Goal: Information Seeking & Learning: Learn about a topic

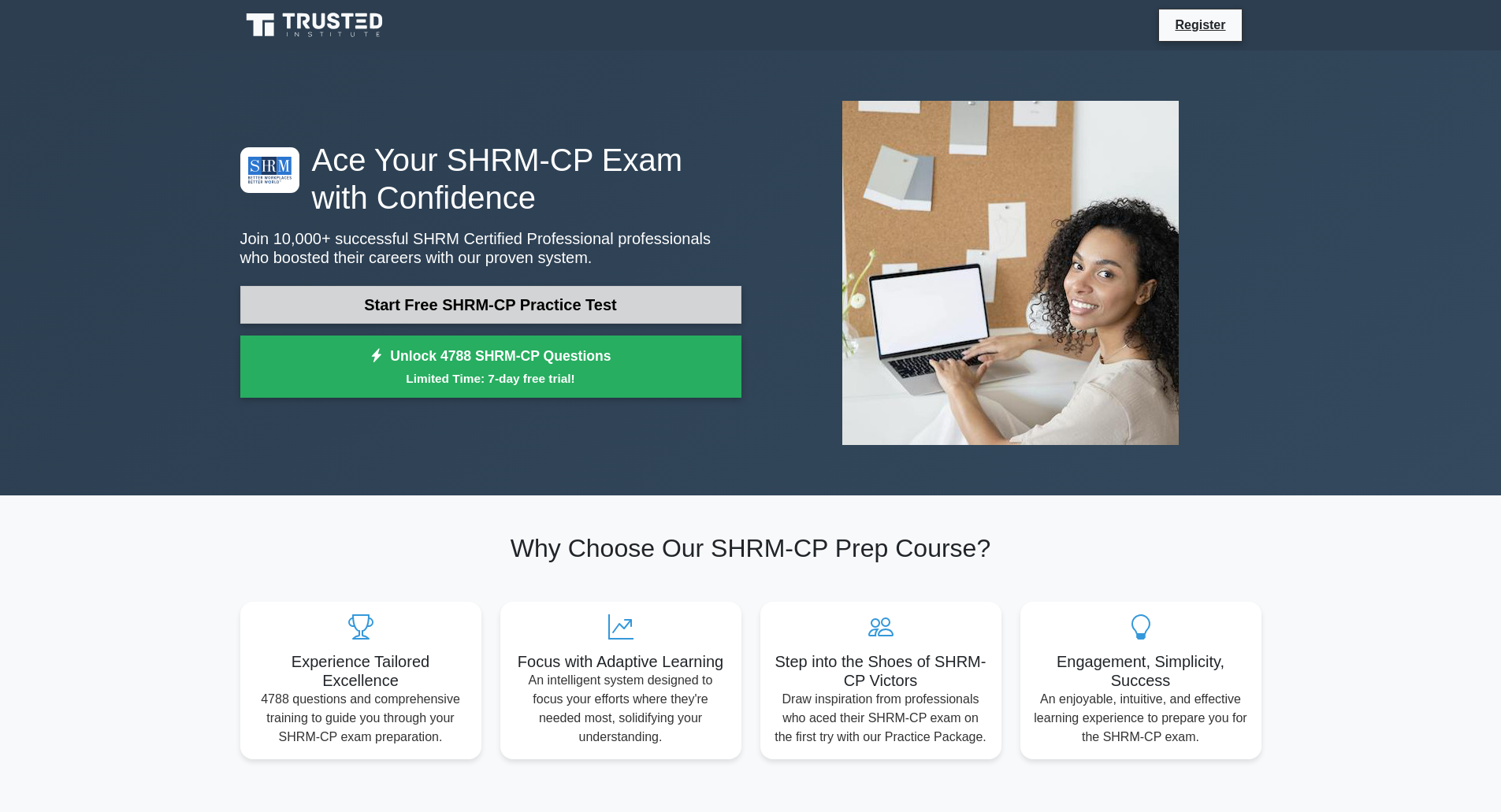
click at [436, 302] on link "Start Free SHRM-CP Practice Test" at bounding box center [490, 305] width 501 height 38
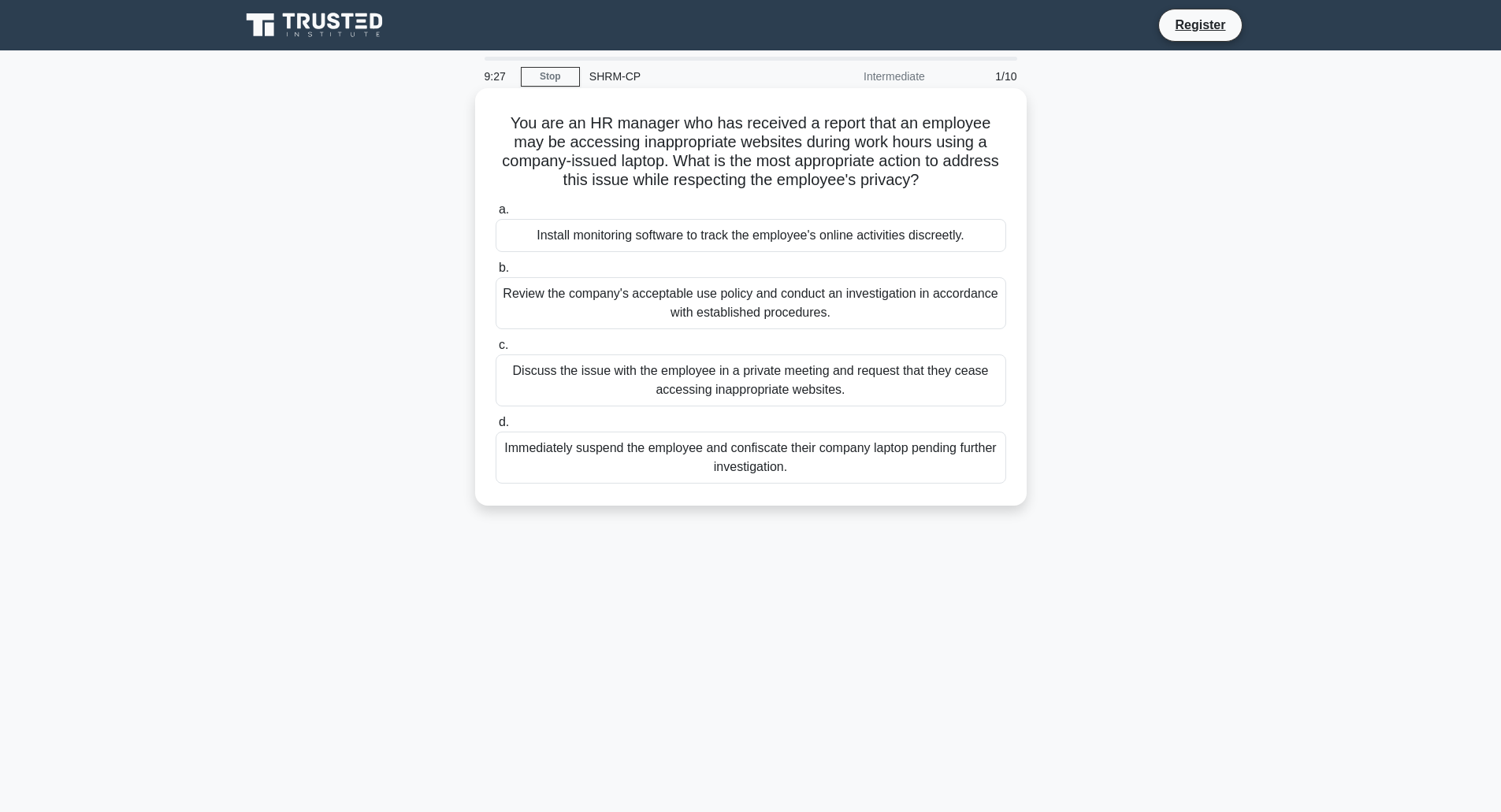
click at [592, 298] on div "Review the company's acceptable use policy and conduct an investigation in acco…" at bounding box center [750, 303] width 511 height 52
click at [496, 274] on input "b. Review the company's acceptable use policy and conduct an investigation in a…" at bounding box center [496, 268] width 0 height 10
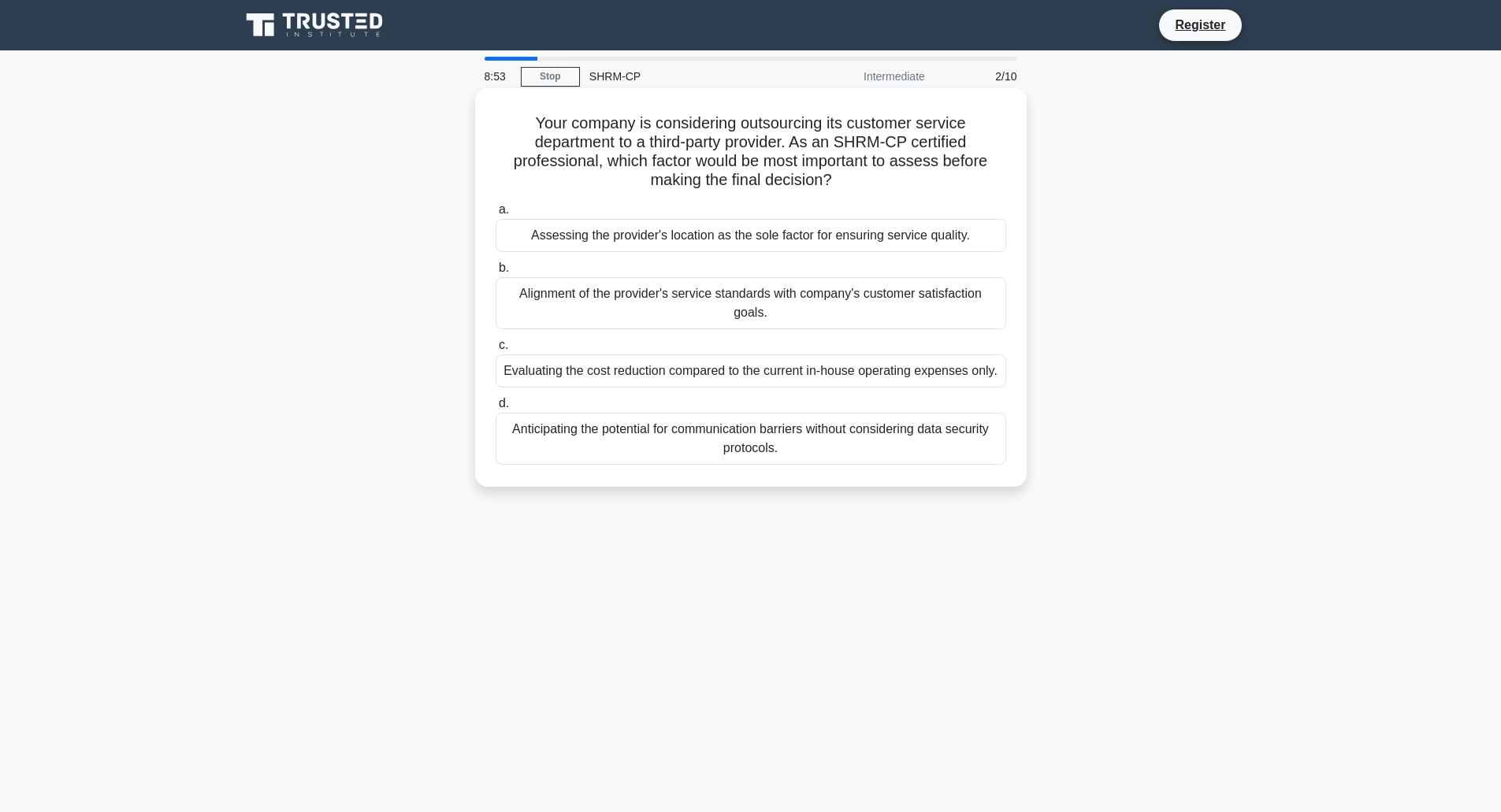
click at [594, 303] on div "Alignment of the provider's service standards with company's customer satisfact…" at bounding box center [750, 303] width 511 height 52
click at [496, 274] on input "b. Alignment of the provider's service standards with company's customer satisf…" at bounding box center [496, 268] width 0 height 10
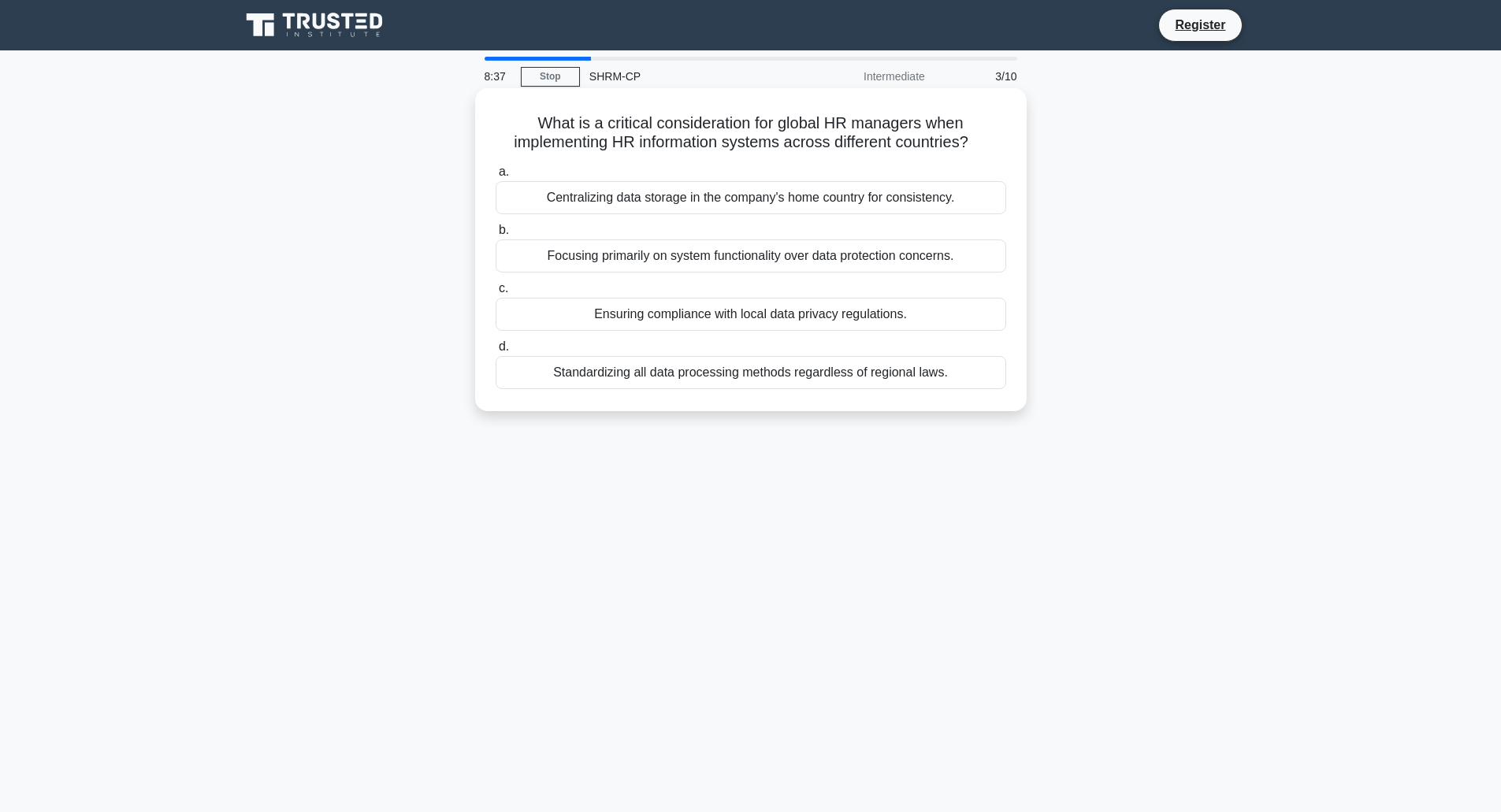
scroll to position [39, 0]
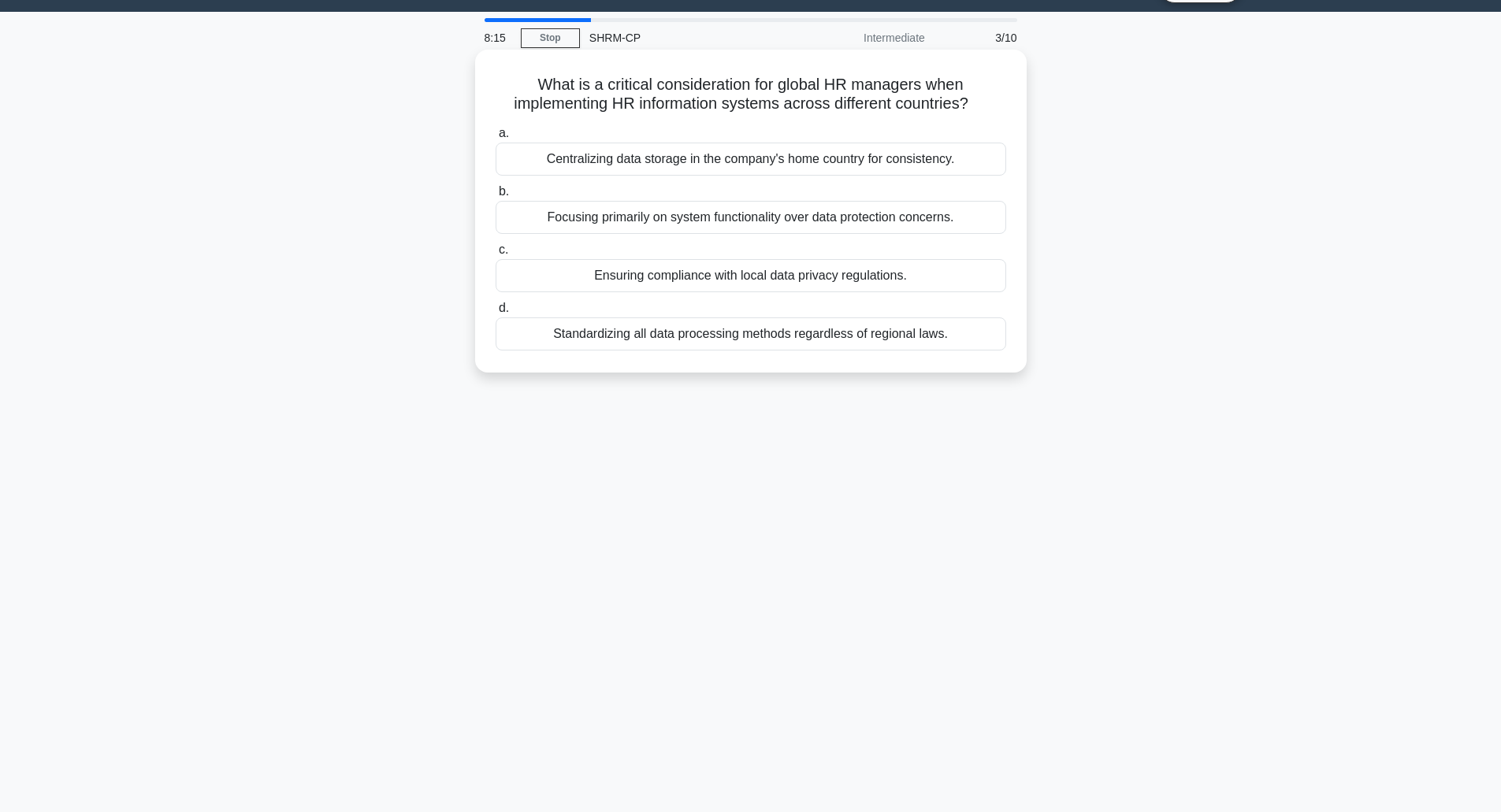
click at [557, 276] on div "Ensuring compliance with local data privacy regulations." at bounding box center [750, 275] width 511 height 33
click at [496, 255] on input "c. Ensuring compliance with local data privacy regulations." at bounding box center [496, 250] width 0 height 10
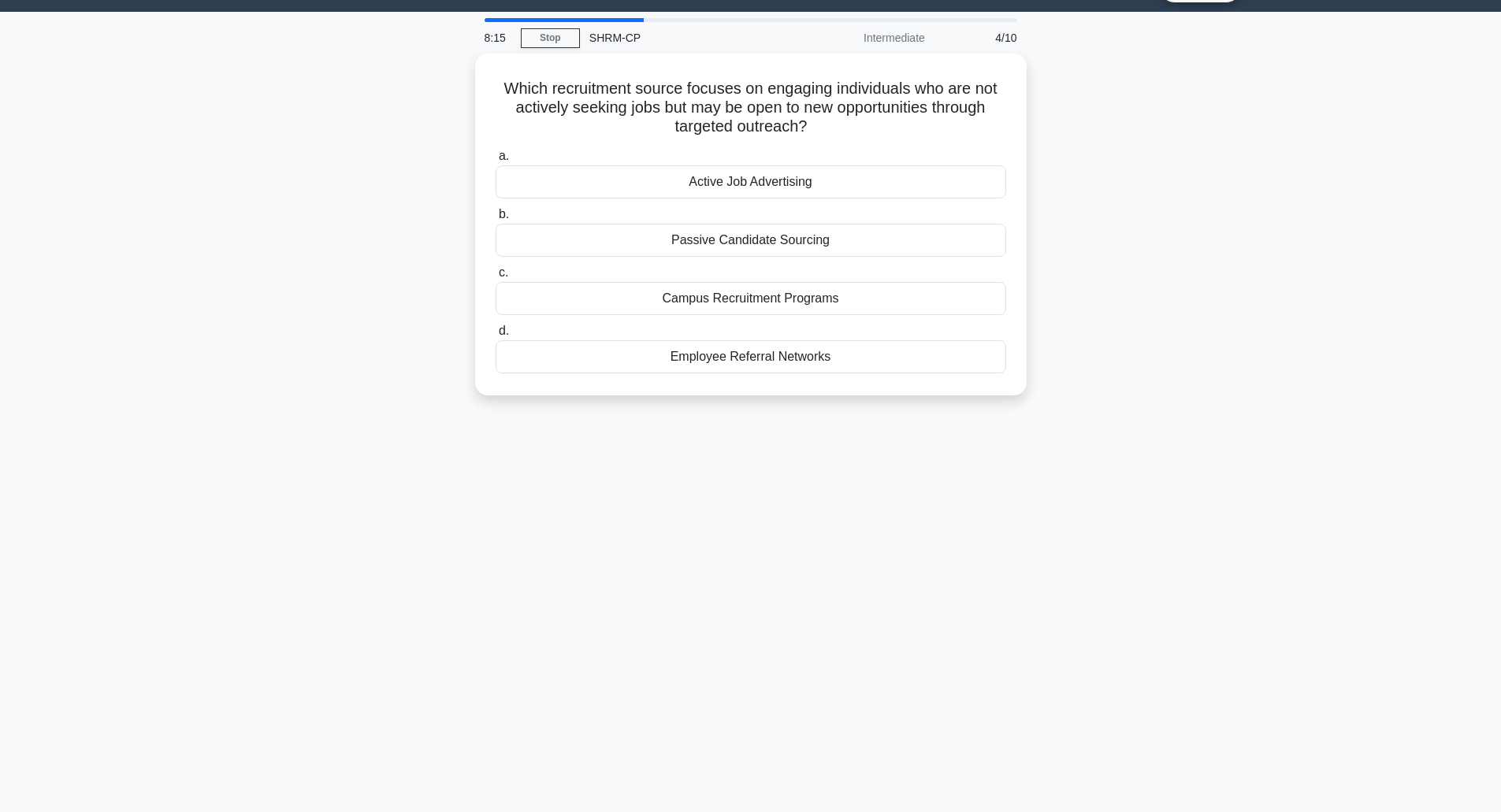
scroll to position [0, 0]
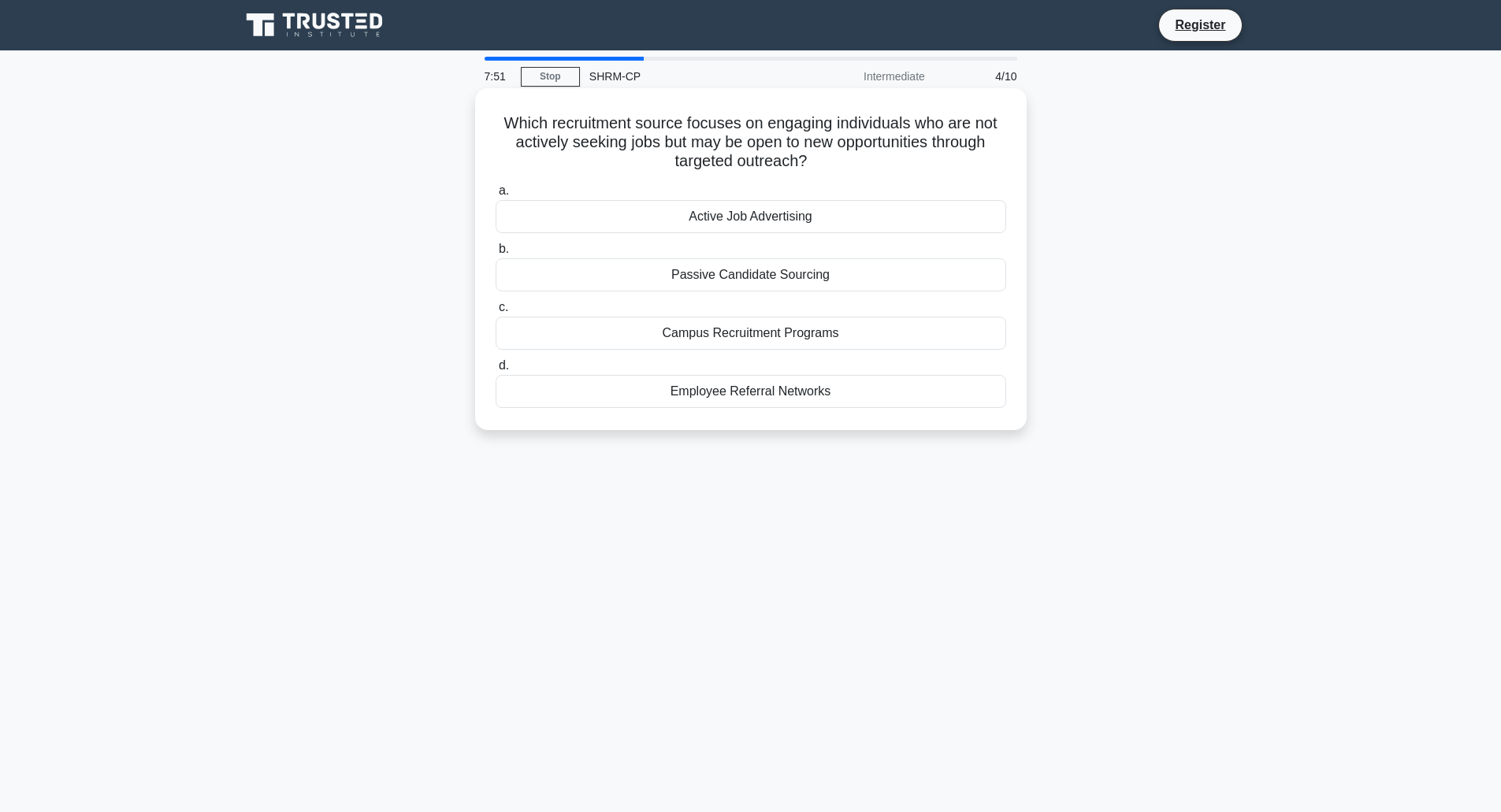
click at [704, 280] on div "Passive Candidate Sourcing" at bounding box center [750, 275] width 511 height 33
click at [496, 255] on input "b. Passive Candidate Sourcing" at bounding box center [496, 249] width 0 height 10
click at [740, 394] on div "Forced Distribution" at bounding box center [750, 391] width 511 height 33
click at [496, 371] on input "d. Forced Distribution" at bounding box center [496, 366] width 0 height 10
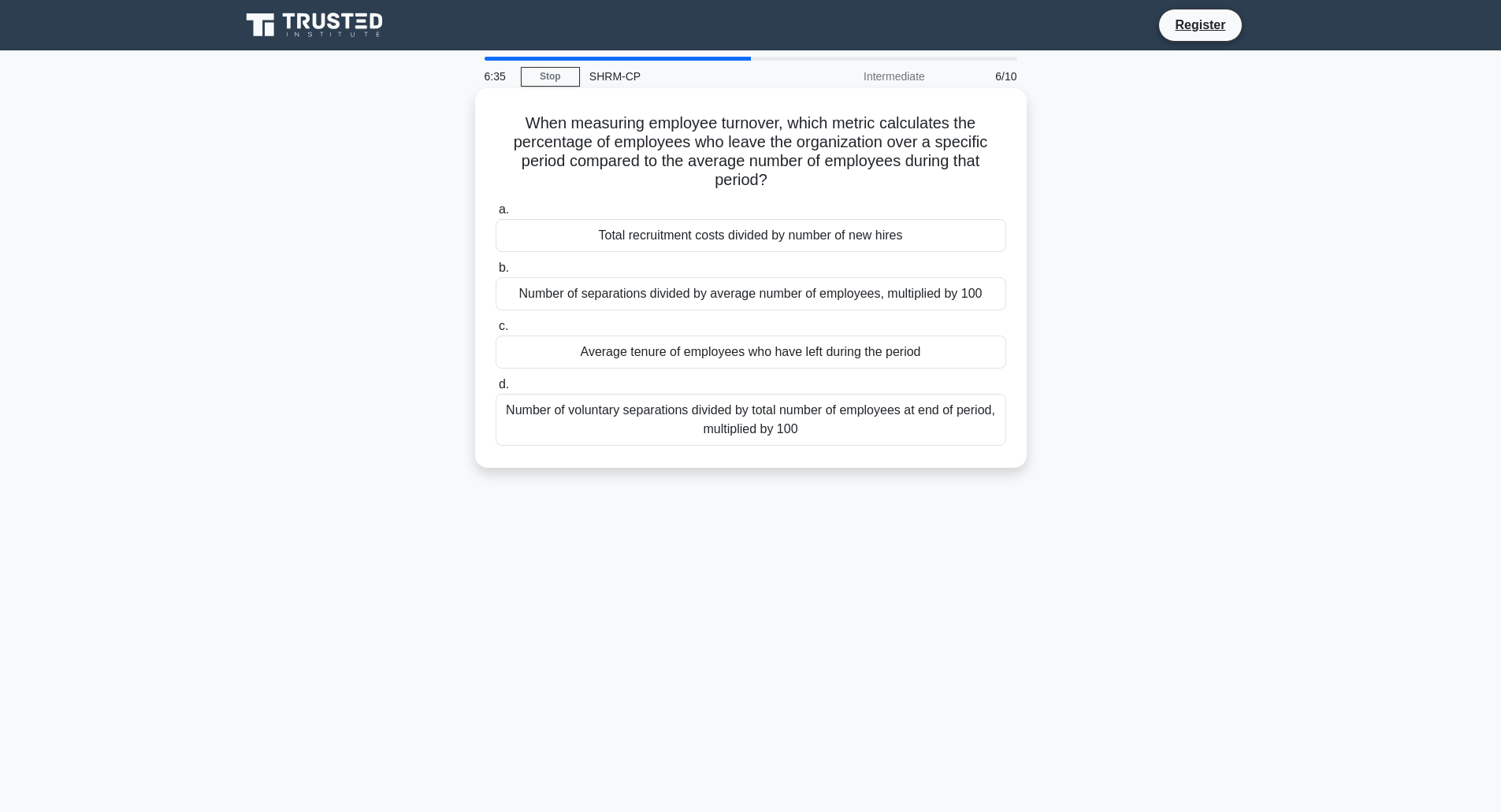
click at [745, 412] on div "Number of voluntary separations divided by total number of employees at end of …" at bounding box center [750, 419] width 511 height 52
click at [496, 390] on input "d. Number of voluntary separations divided by total number of employees at end …" at bounding box center [496, 385] width 0 height 10
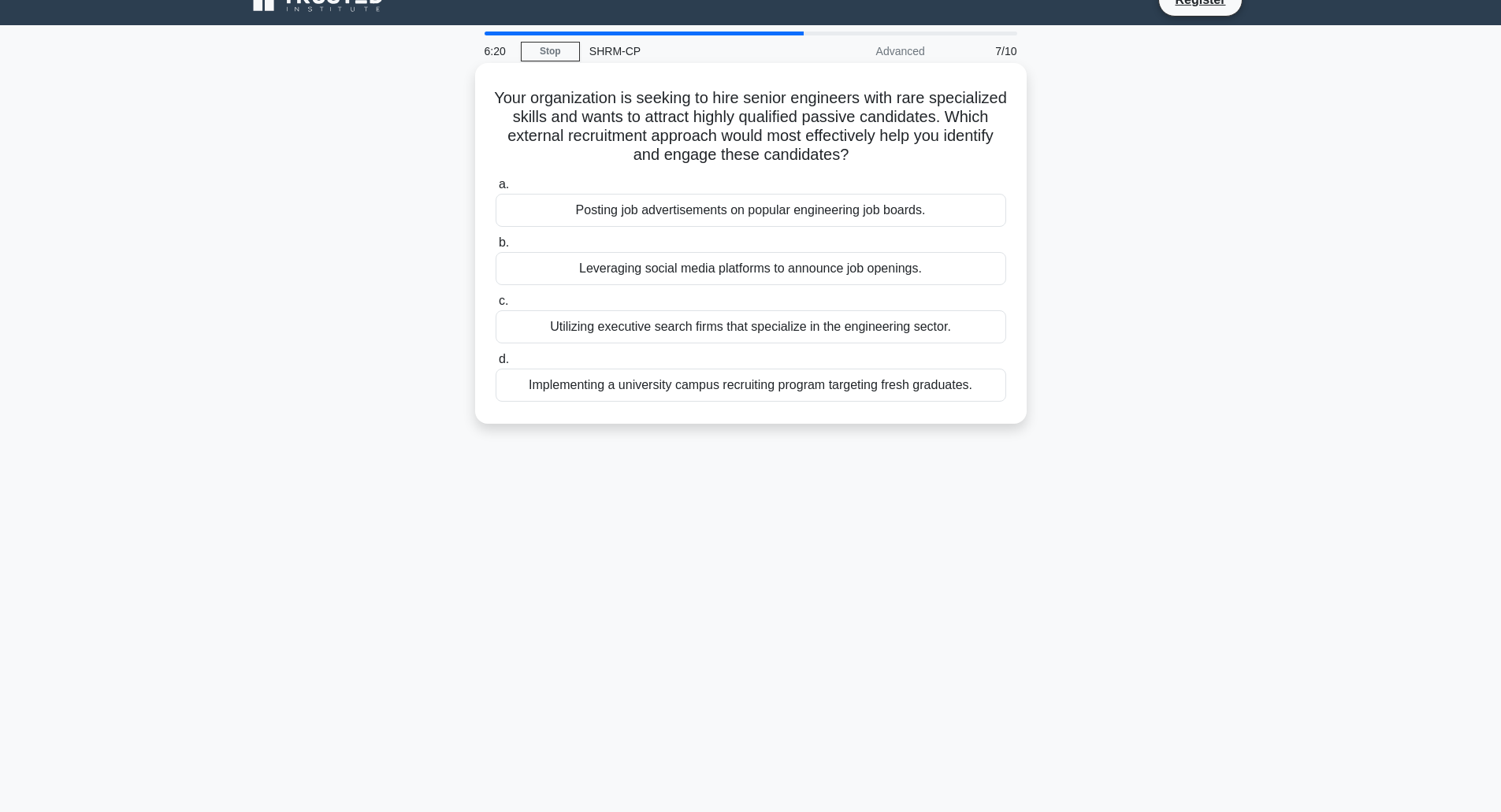
scroll to position [39, 0]
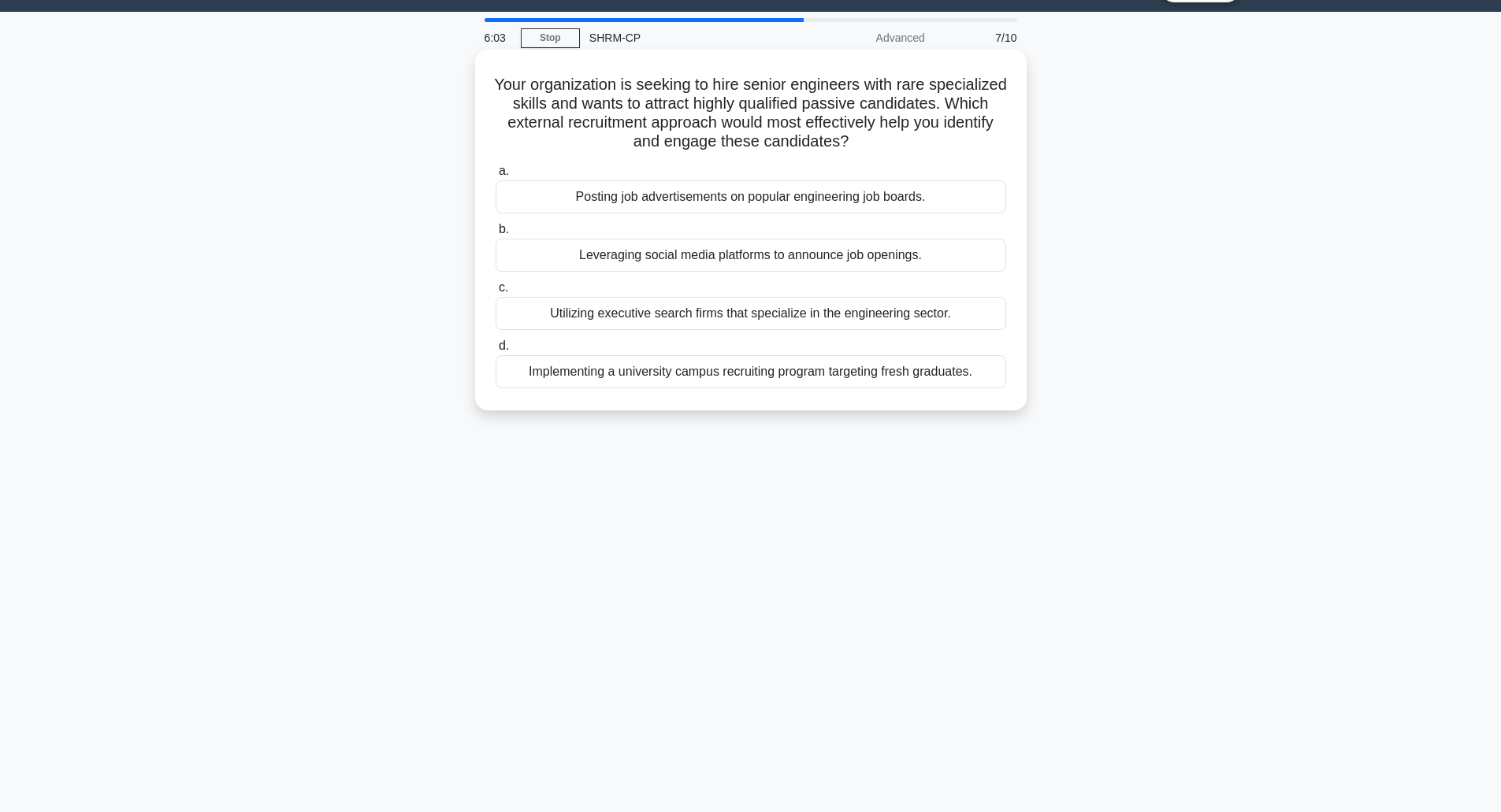
click at [743, 314] on div "Utilizing executive search firms that specialize in the engineering sector." at bounding box center [750, 313] width 511 height 33
click at [496, 293] on input "c. Utilizing executive search firms that specialize in the engineering sector." at bounding box center [496, 288] width 0 height 10
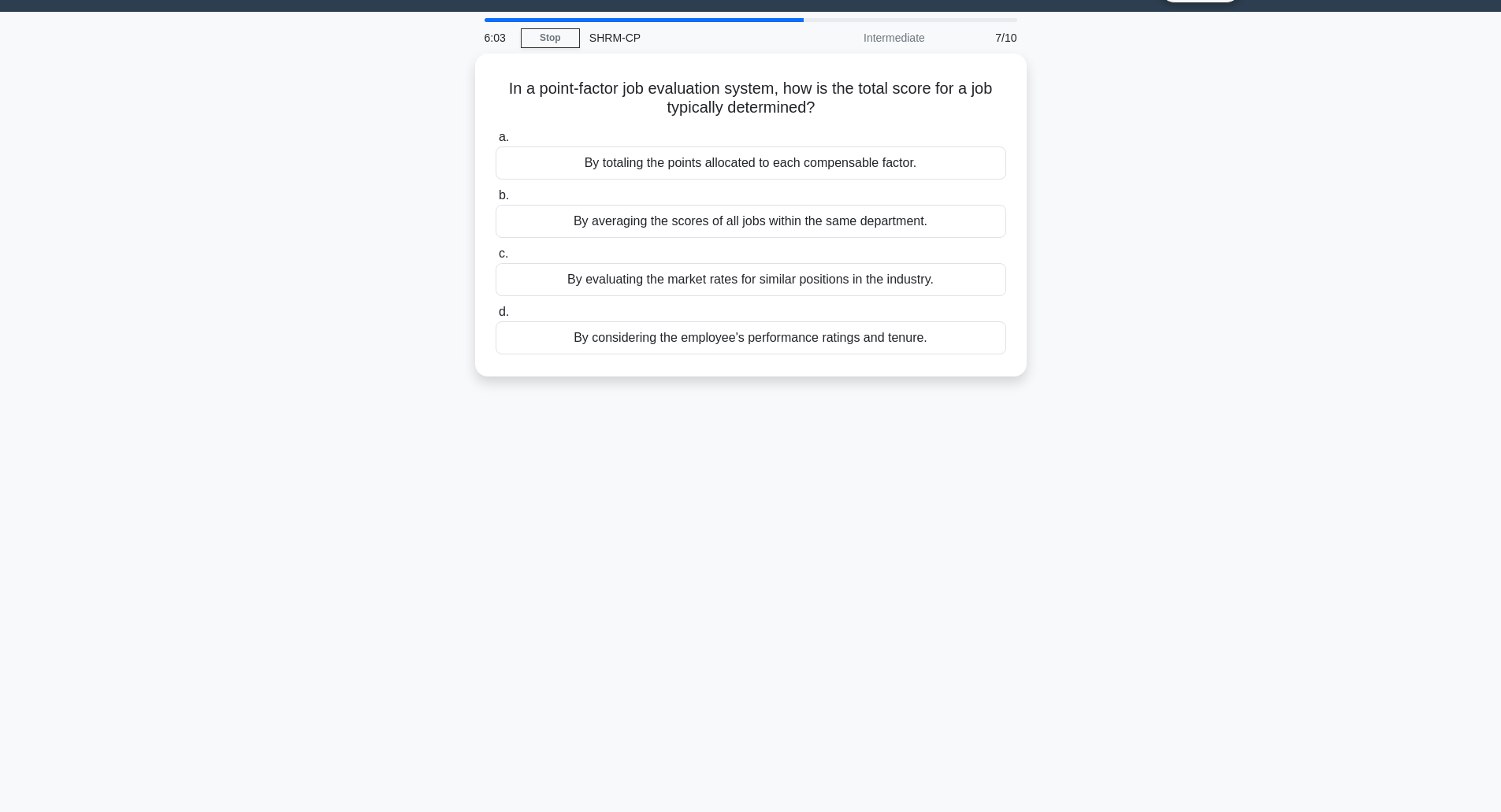
scroll to position [0, 0]
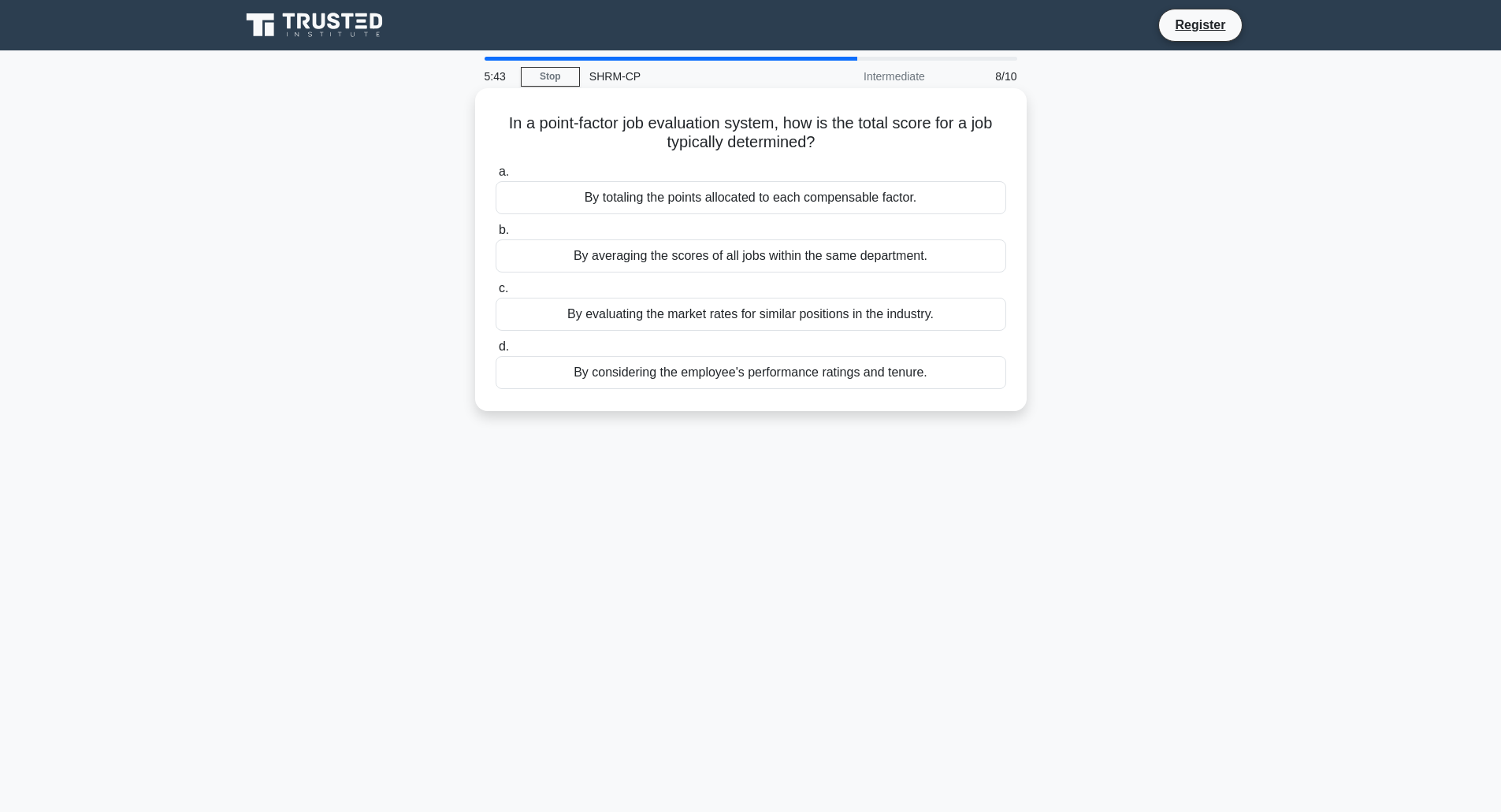
click at [697, 198] on div "By totaling the points allocated to each compensable factor." at bounding box center [750, 197] width 511 height 33
click at [496, 177] on input "a. By totaling the points allocated to each compensable factor." at bounding box center [496, 172] width 0 height 10
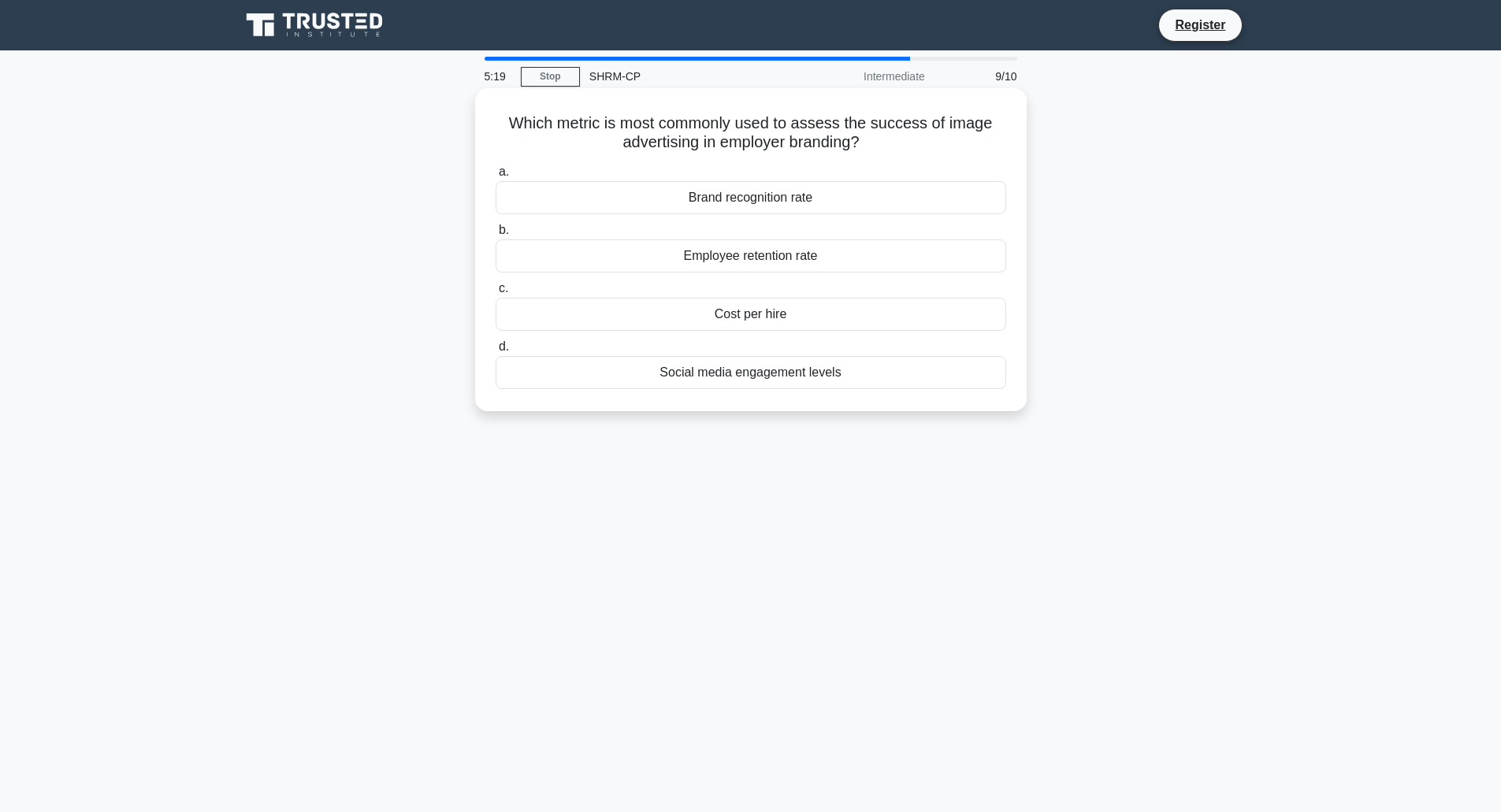
click at [781, 262] on div "Employee retention rate" at bounding box center [750, 256] width 511 height 33
click at [496, 236] on input "b. Employee retention rate" at bounding box center [496, 230] width 0 height 10
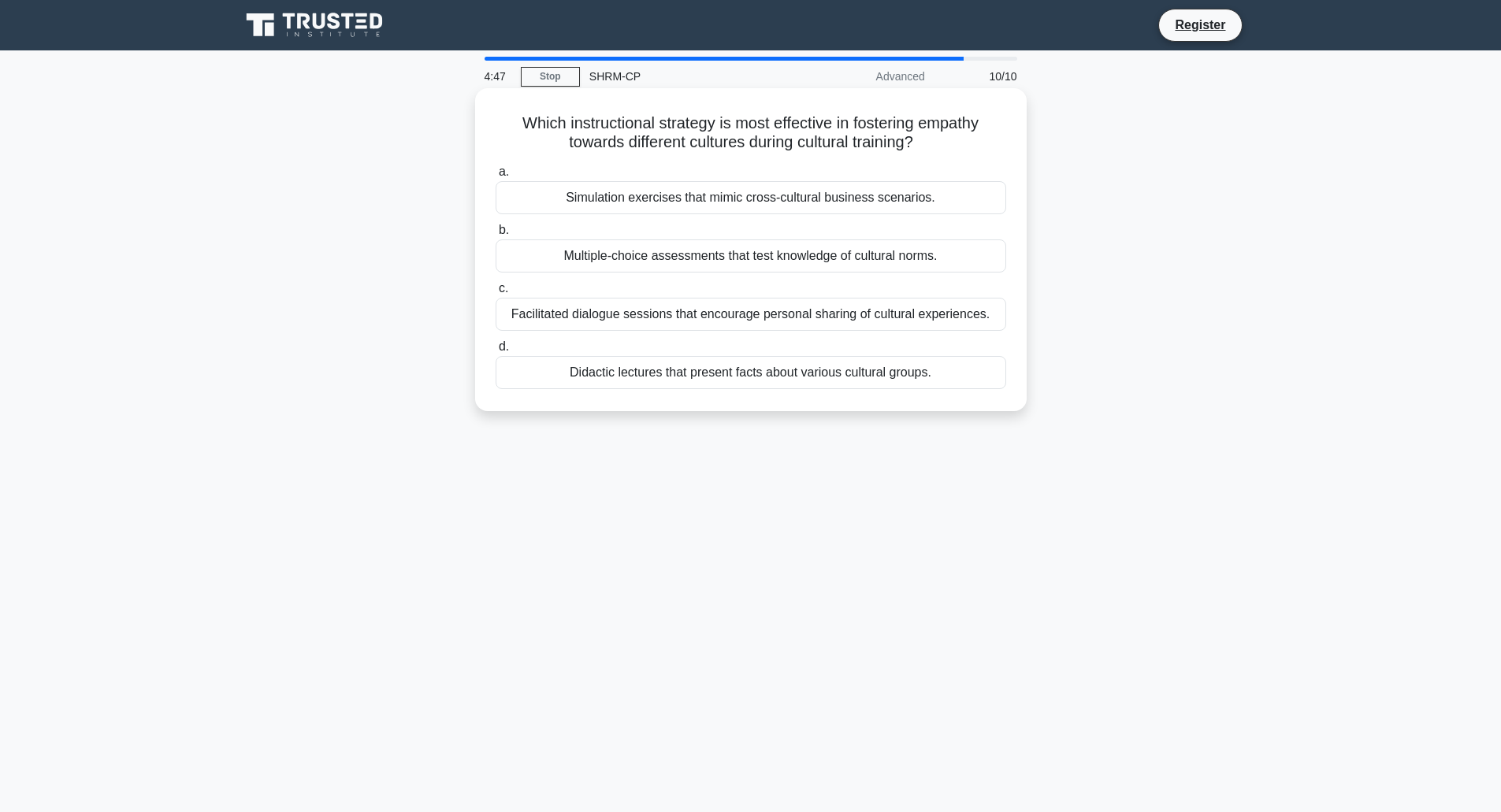
click at [741, 312] on div "Facilitated dialogue sessions that encourage personal sharing of cultural exper…" at bounding box center [750, 314] width 511 height 33
click at [496, 294] on input "c. Facilitated dialogue sessions that encourage personal sharing of cultural ex…" at bounding box center [496, 289] width 0 height 10
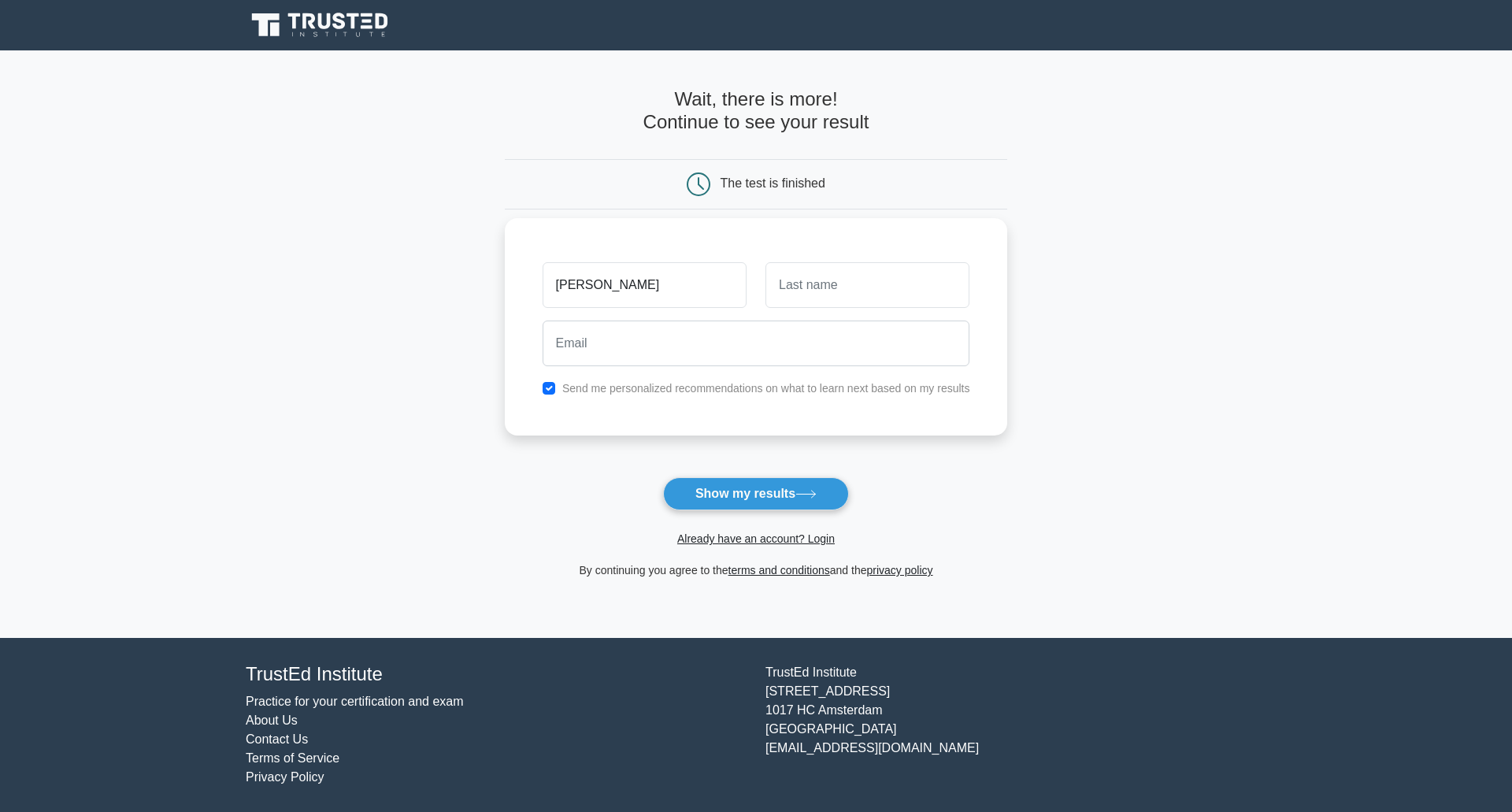
type input "[PERSON_NAME]"
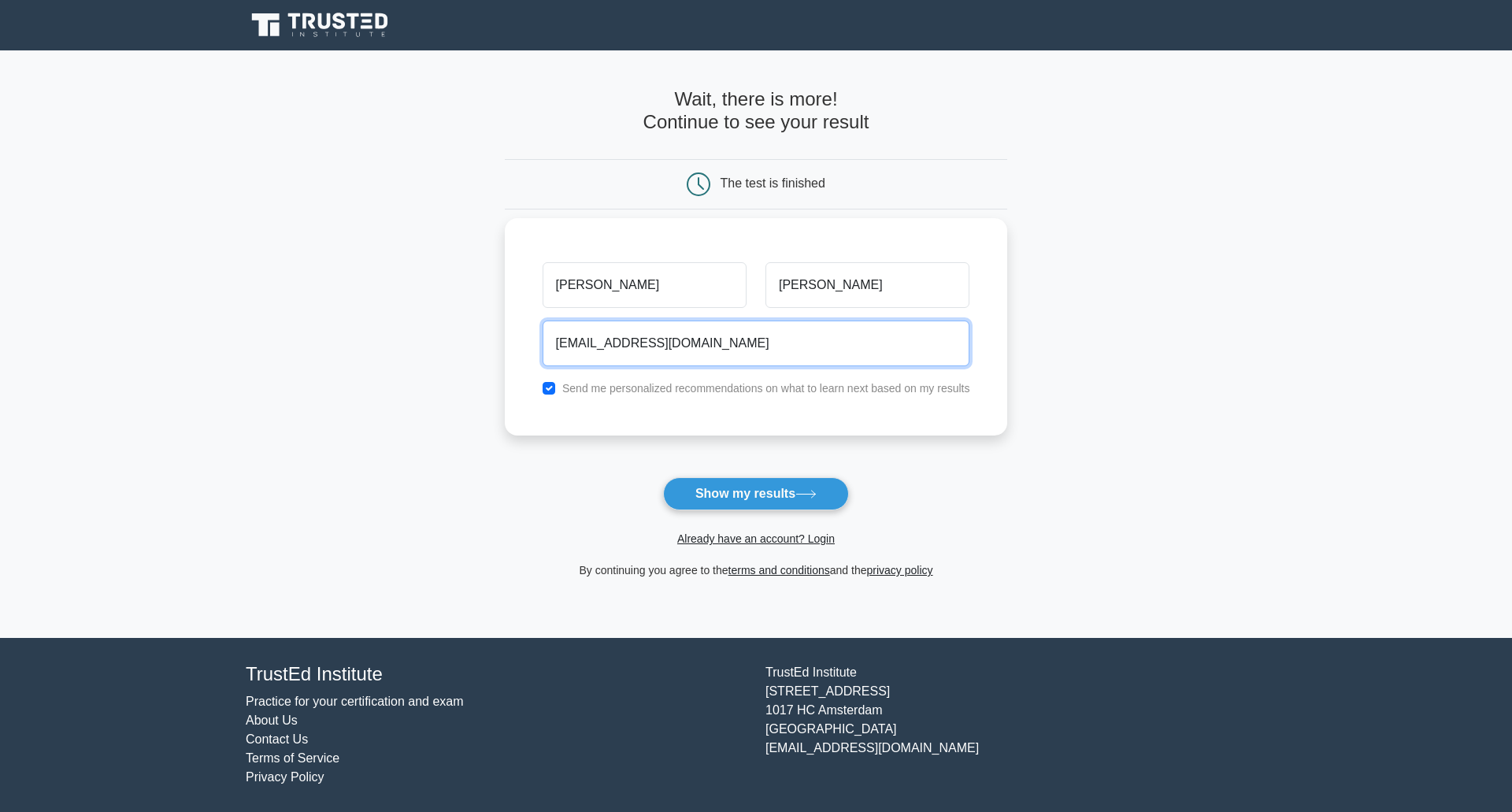
type input "[EMAIL_ADDRESS][DOMAIN_NAME]"
click at [664, 477] on button "Show my results" at bounding box center [756, 493] width 186 height 33
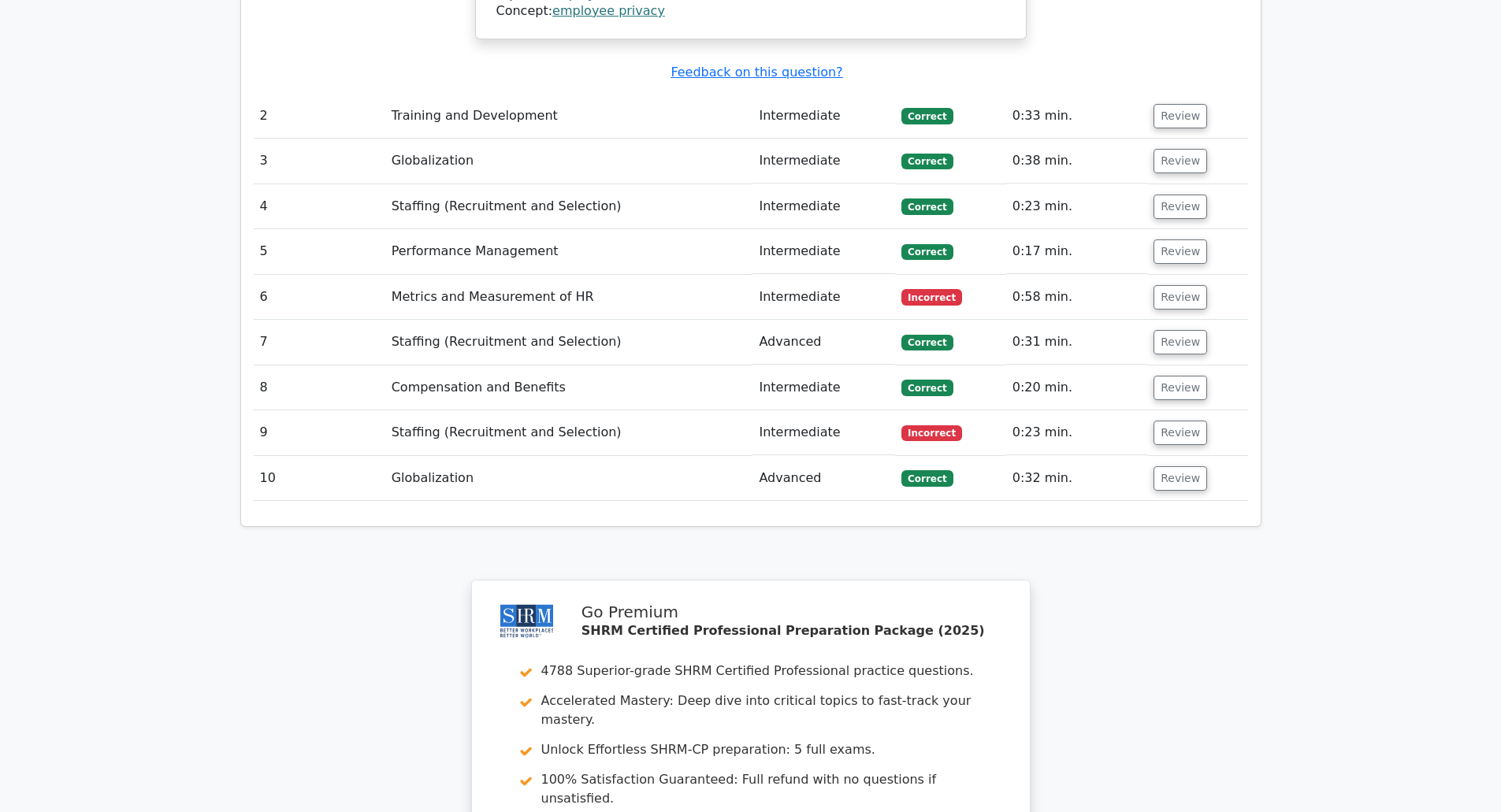
scroll to position [1728, 0]
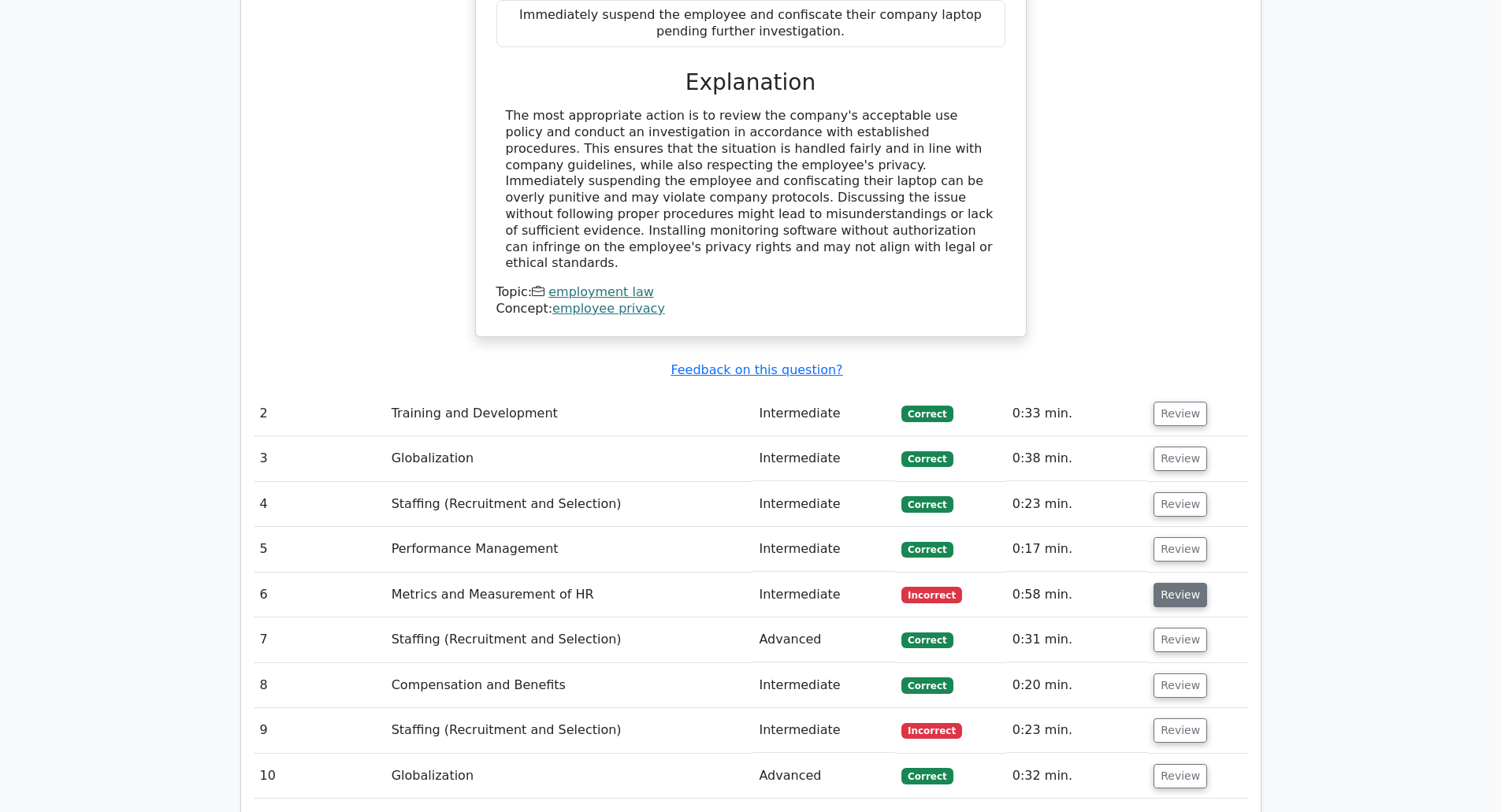
click at [1181, 582] on button "Review" at bounding box center [1180, 594] width 54 height 24
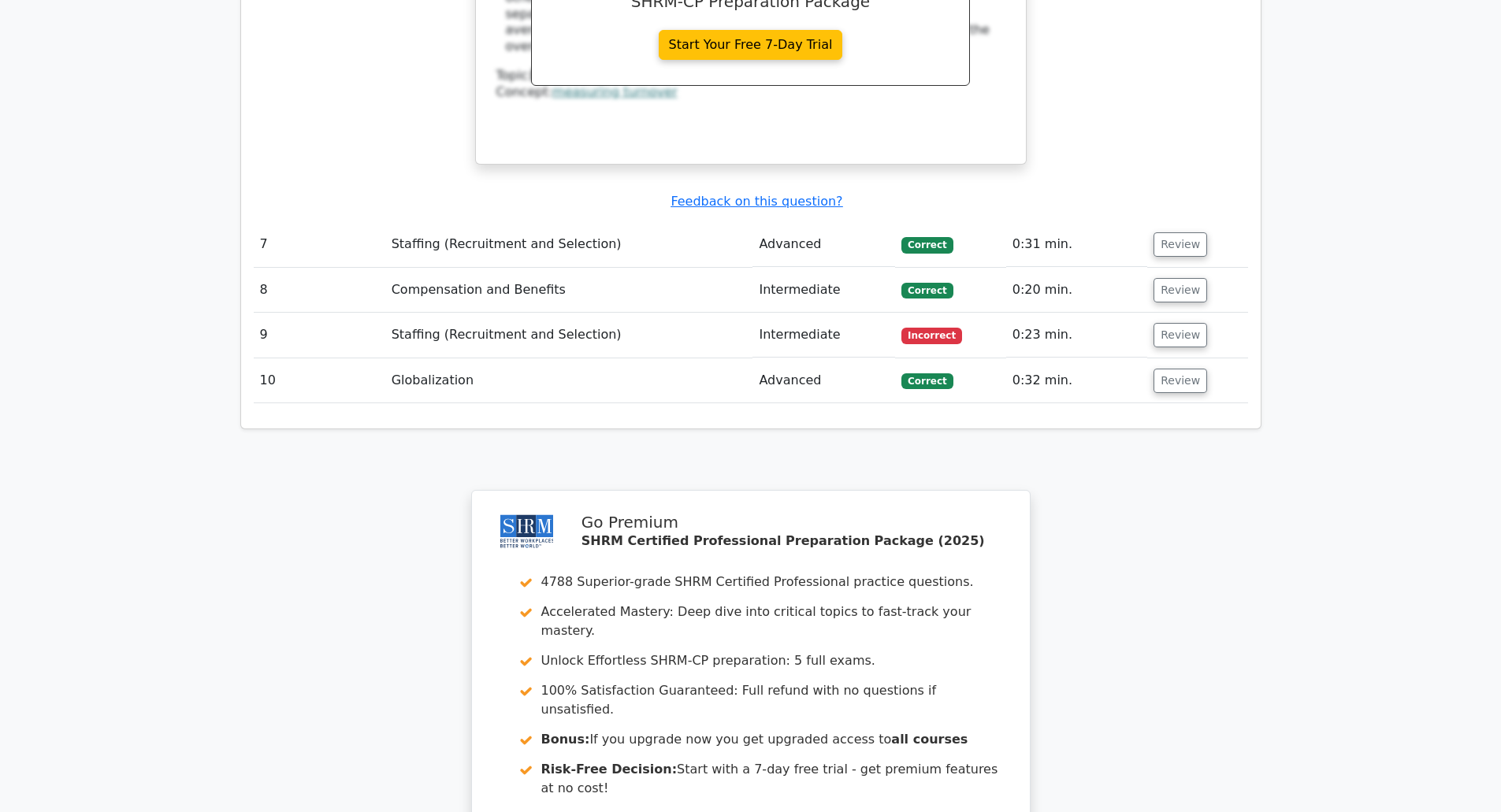
scroll to position [2831, 0]
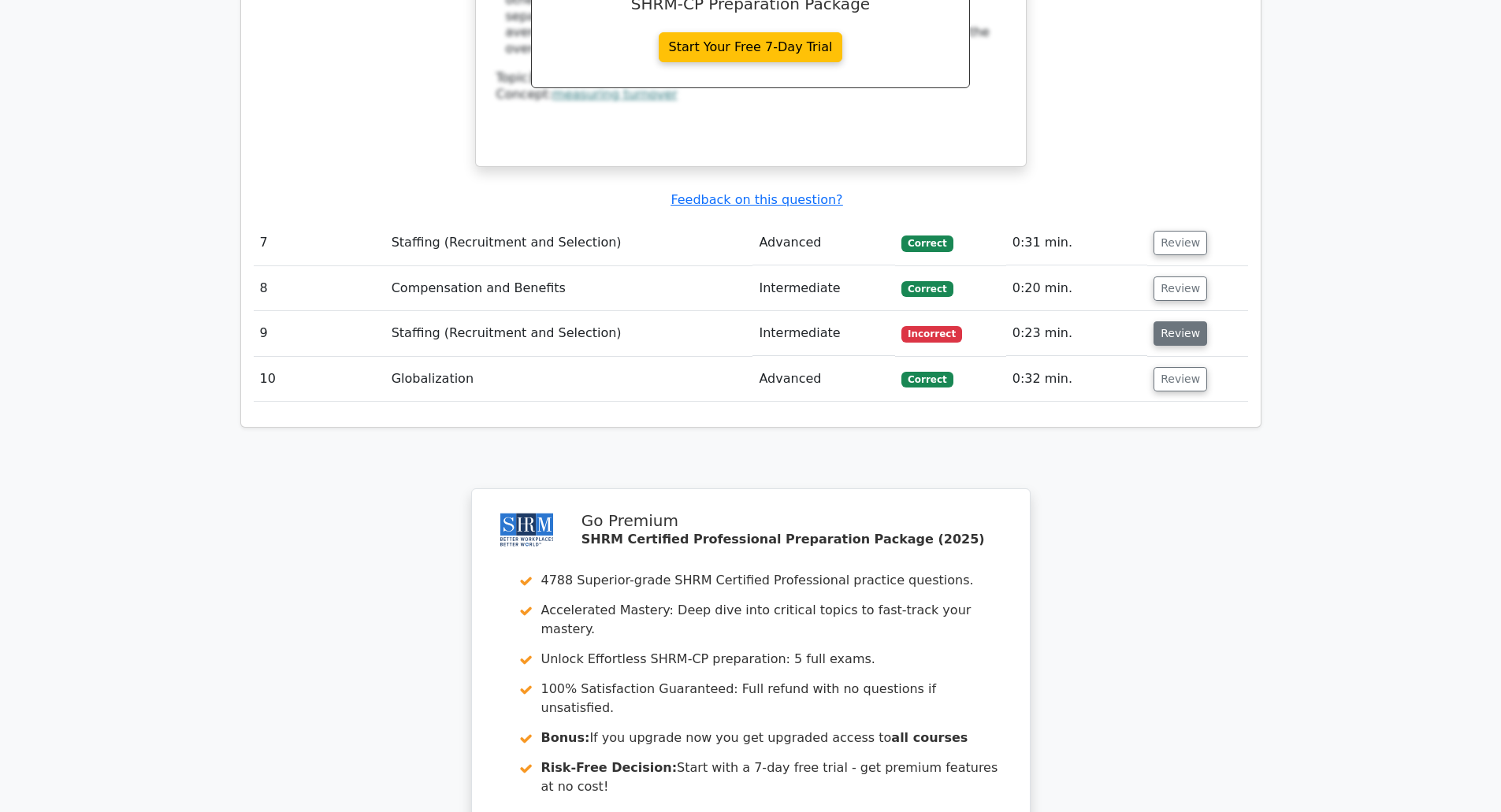
click at [1163, 322] on button "Review" at bounding box center [1180, 334] width 54 height 24
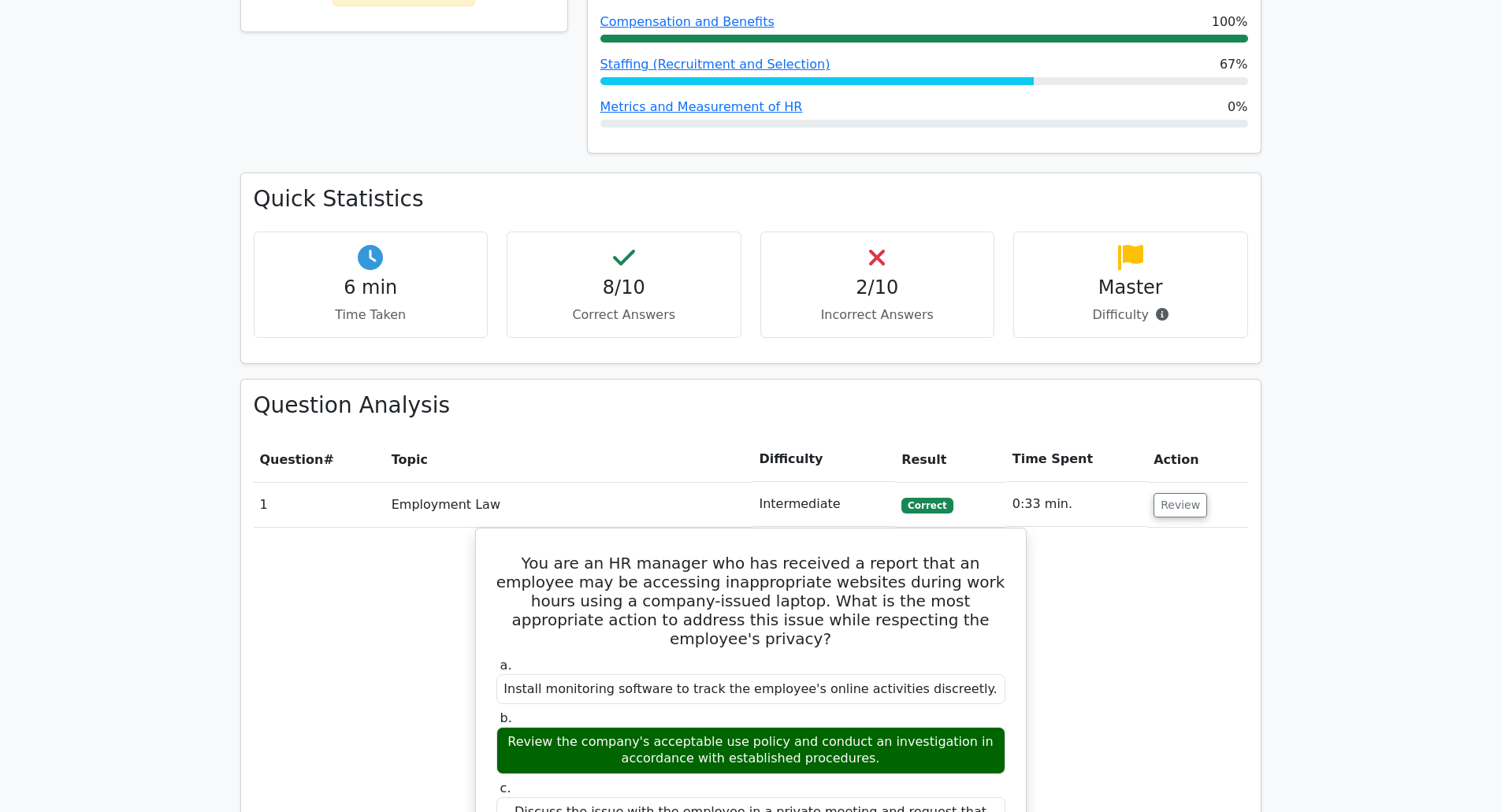
scroll to position [468, 0]
